Goal: Information Seeking & Learning: Learn about a topic

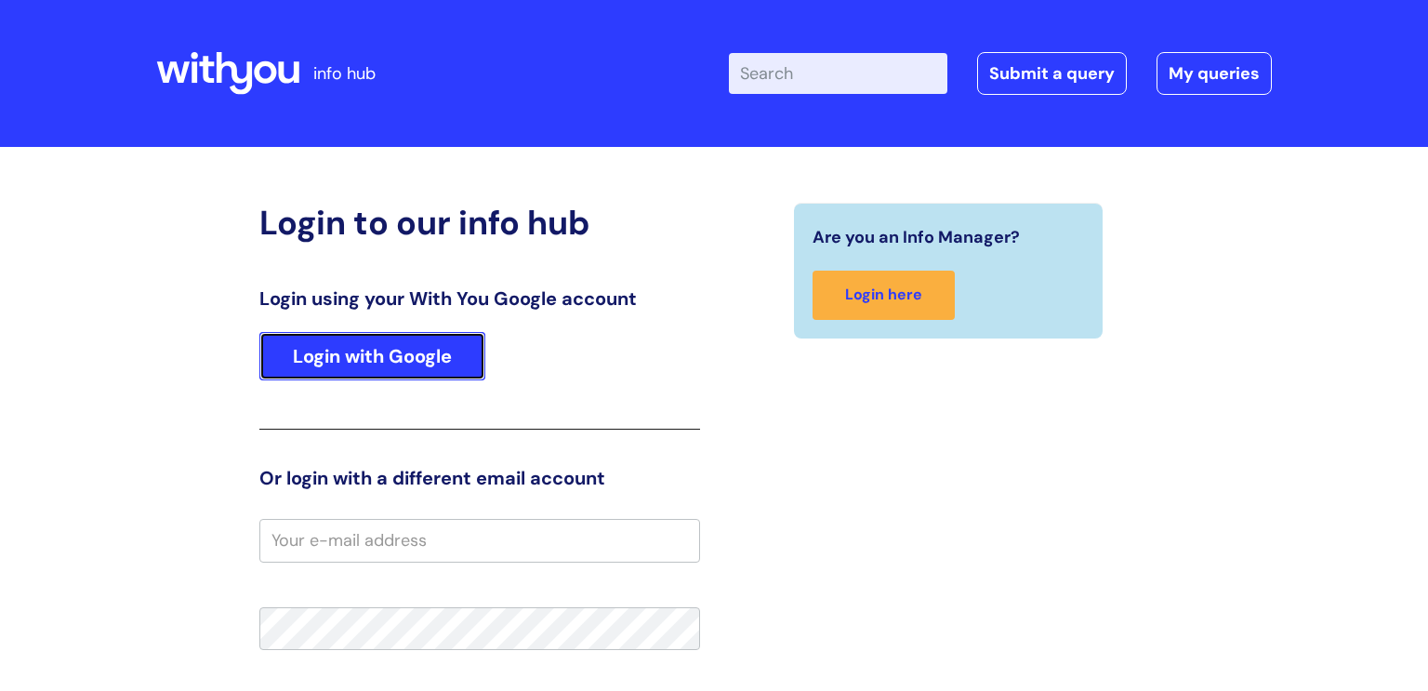
click at [414, 350] on link "Login with Google" at bounding box center [372, 356] width 226 height 48
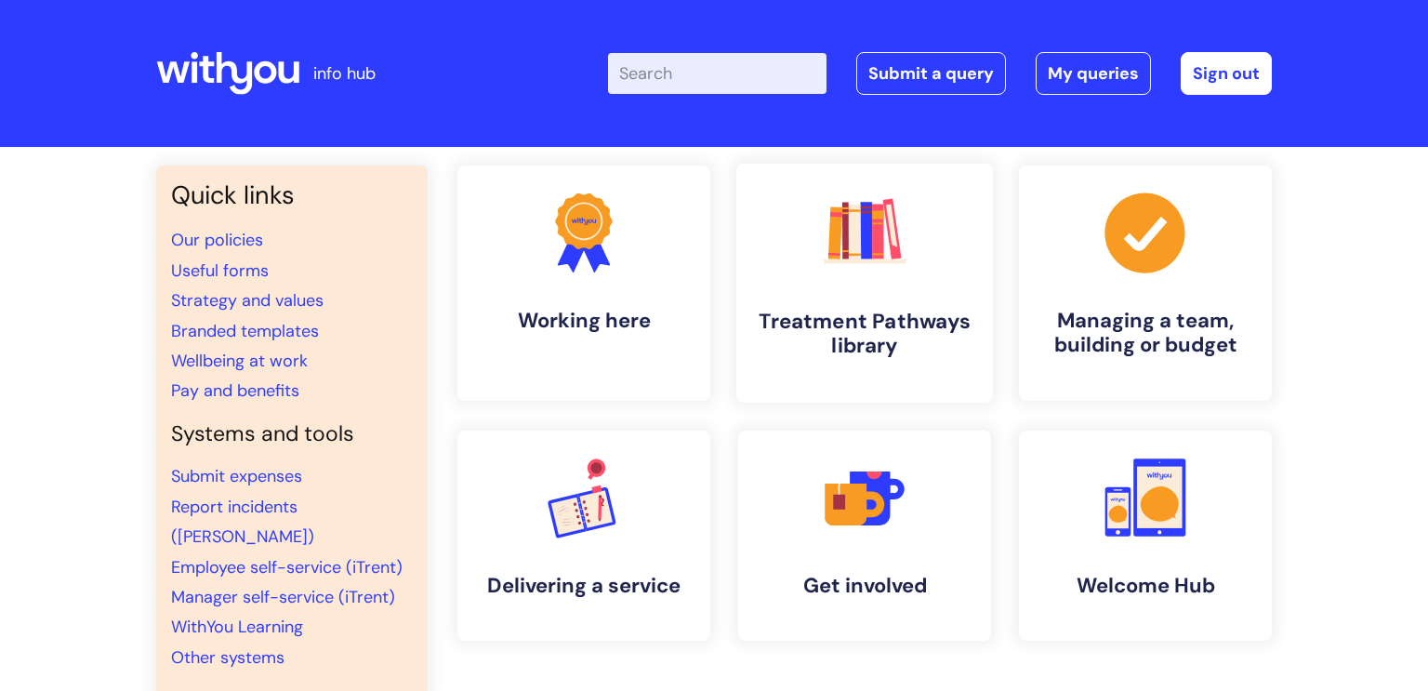
click at [867, 368] on link ".cls-1{fill:#f89b22;}.cls-1,.cls-2,.cls-3,.cls-4,.cls-5,.cls-6,.cls-7{stroke-wi…" at bounding box center [864, 283] width 257 height 239
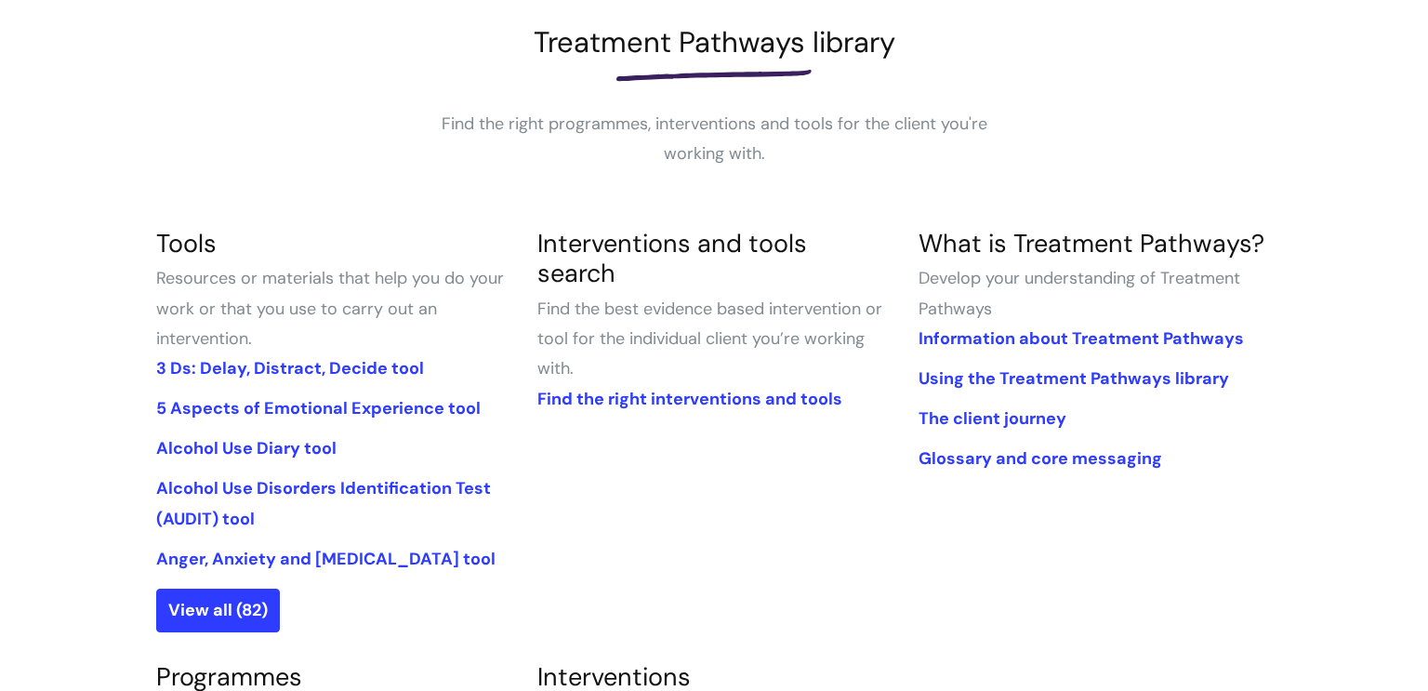
scroll to position [443, 0]
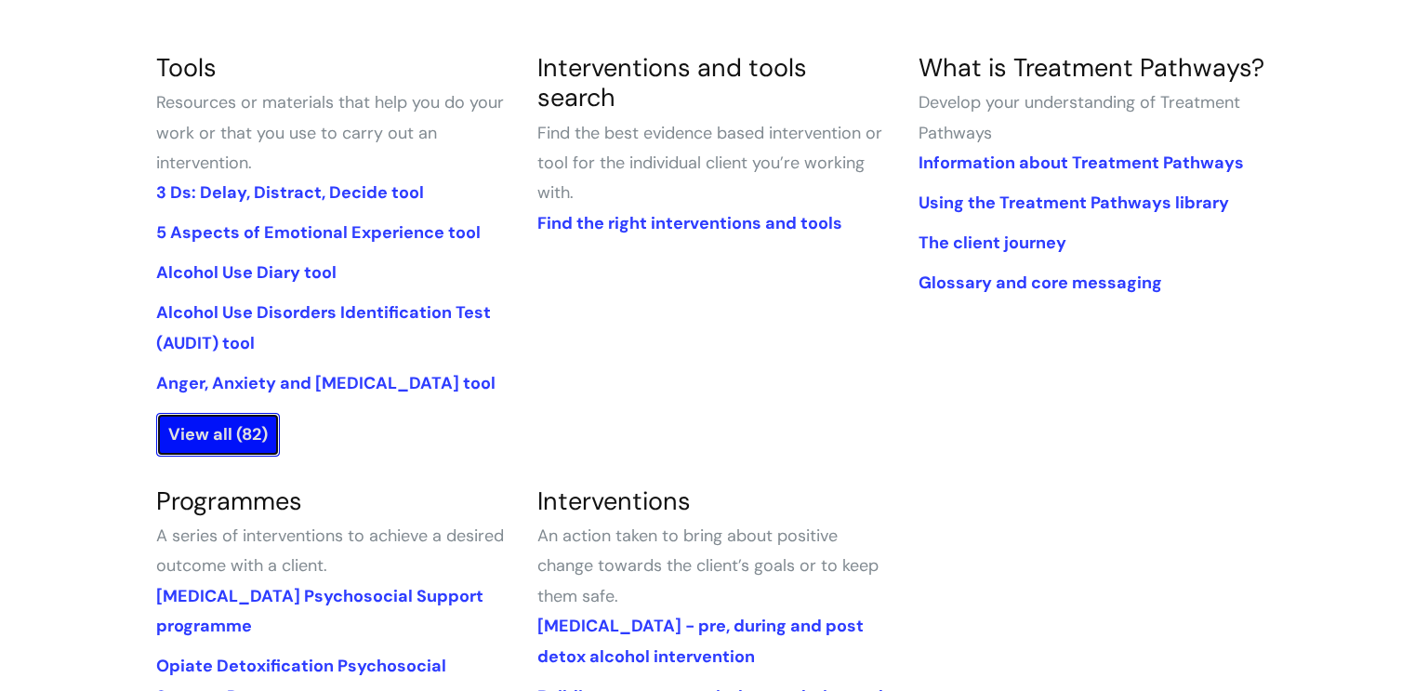
click at [247, 435] on link "View all (82)" at bounding box center [218, 434] width 124 height 43
